Goal: Information Seeking & Learning: Learn about a topic

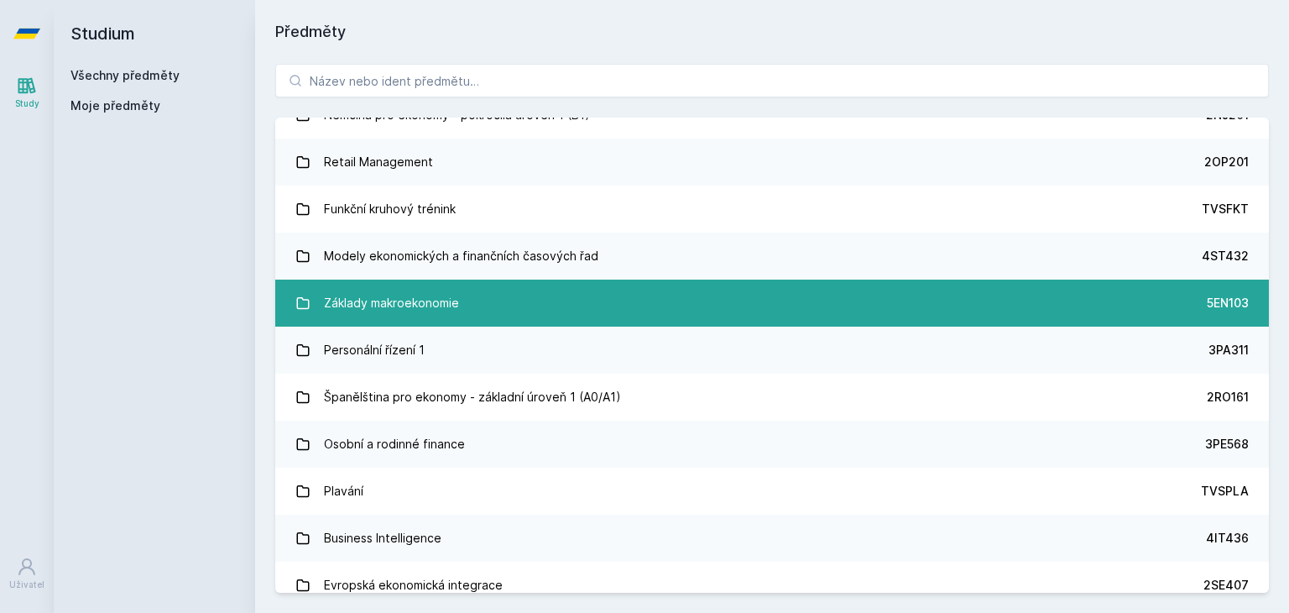
scroll to position [3101, 0]
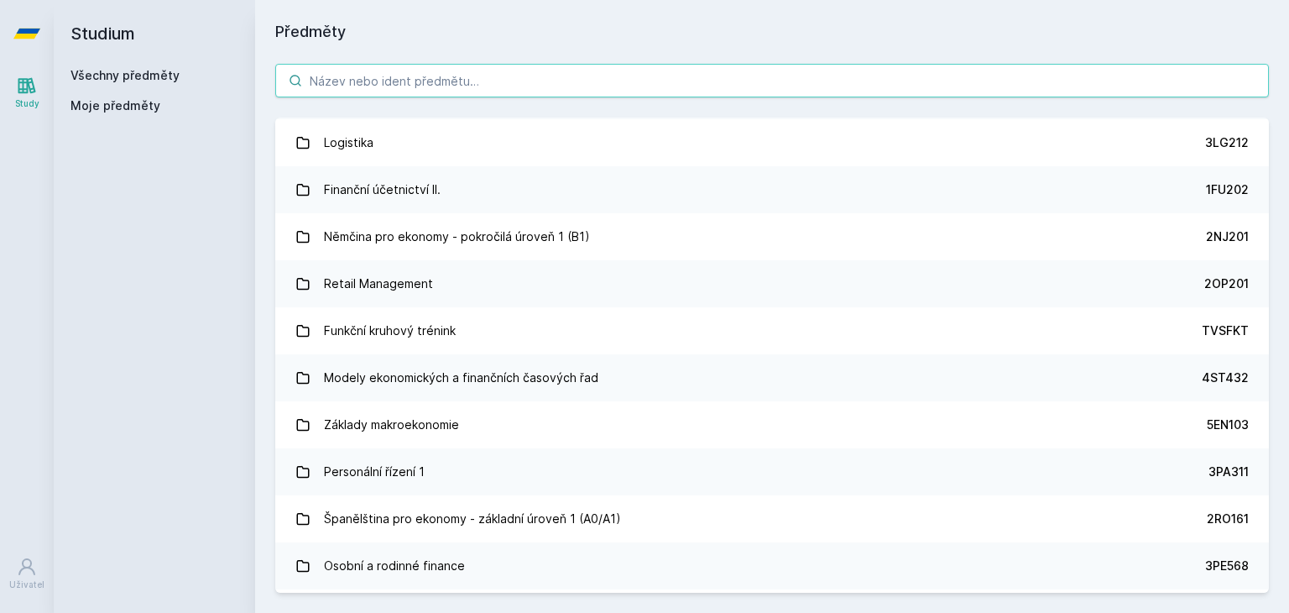
click at [482, 71] on input "search" at bounding box center [772, 81] width 994 height 34
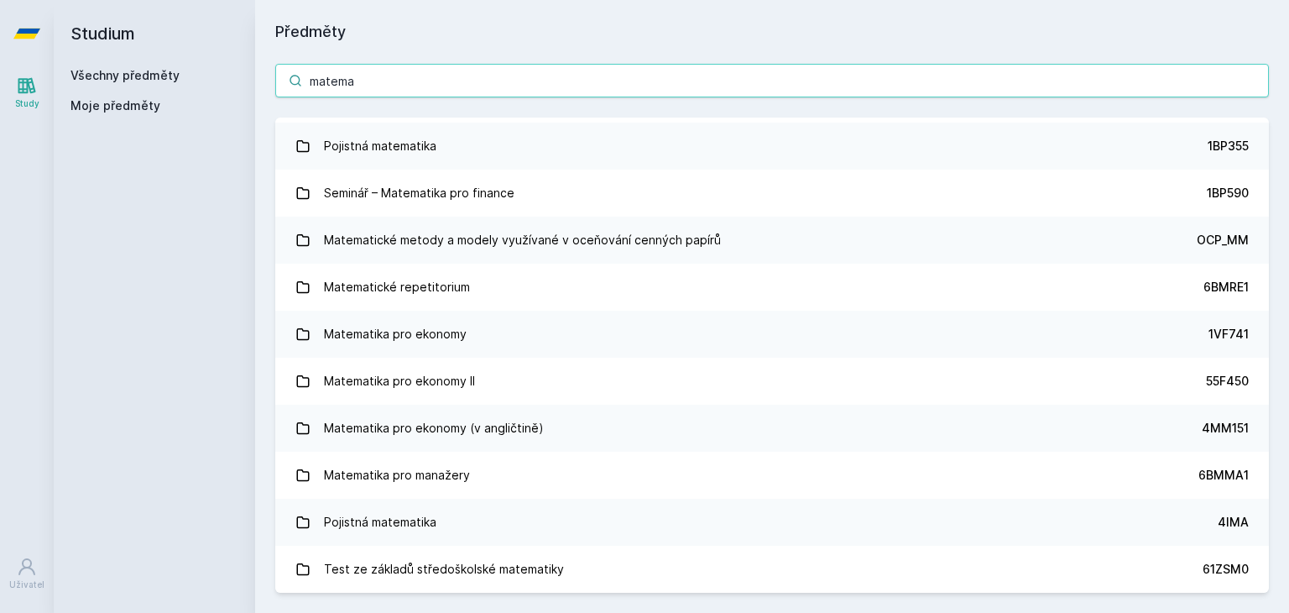
scroll to position [1922, 0]
type input "matema"
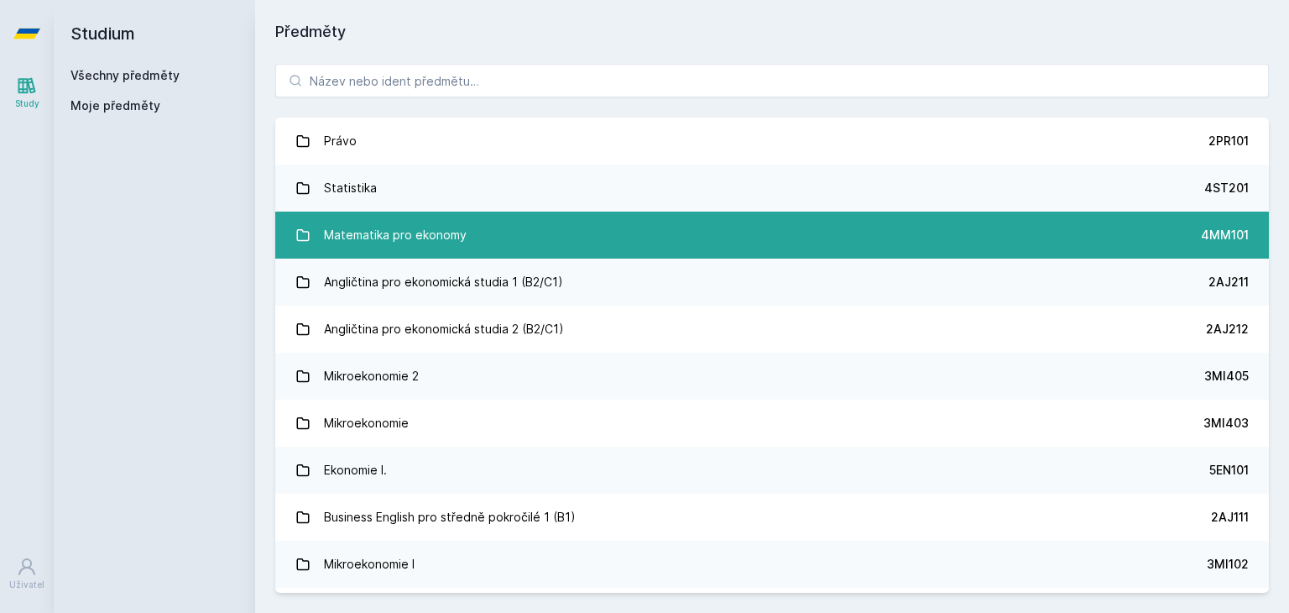
click at [385, 227] on div "Matematika pro ekonomy" at bounding box center [395, 235] width 143 height 34
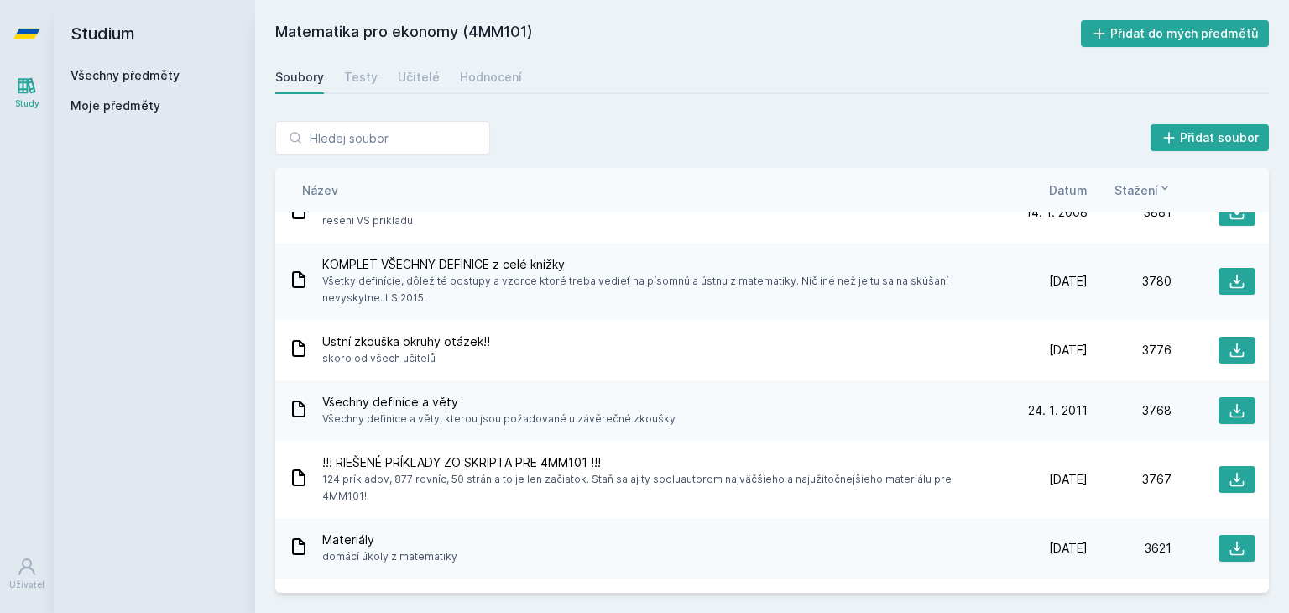
scroll to position [1571, 0]
